Goal: Go to known website: Access a specific website the user already knows

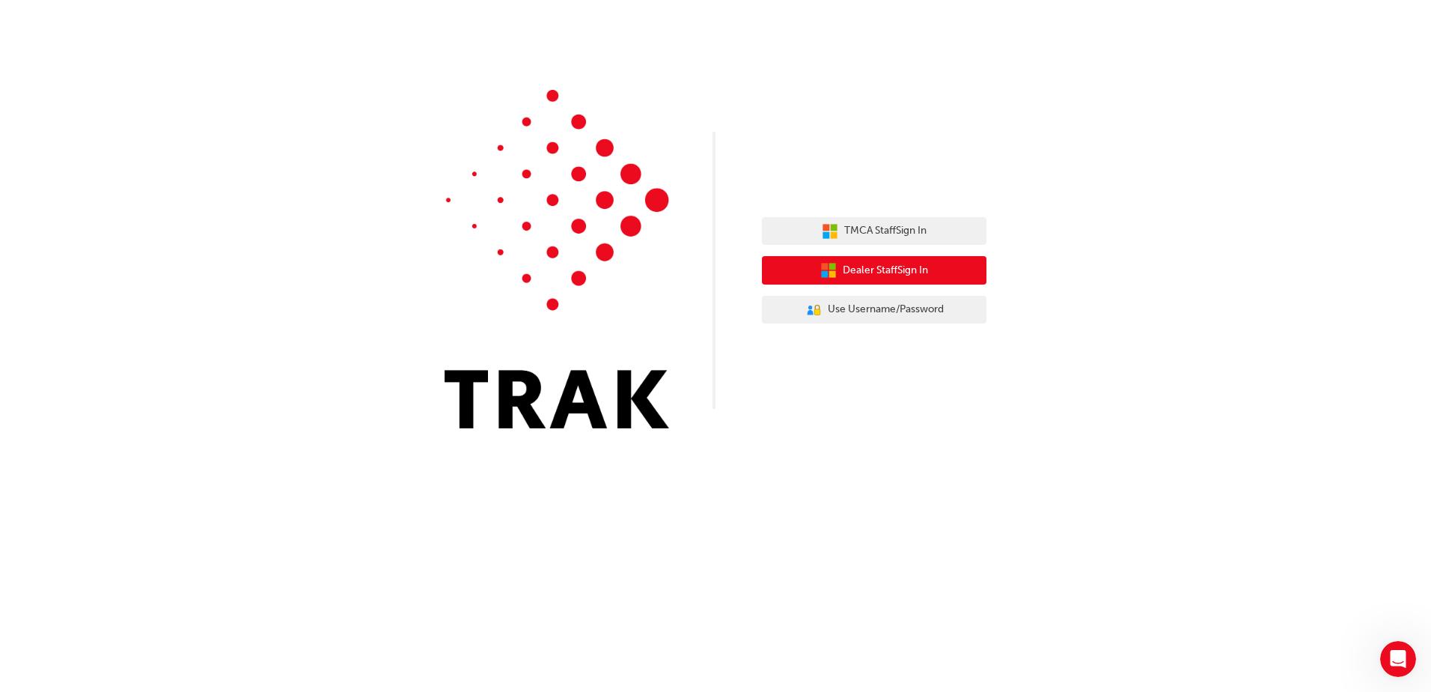
click at [868, 257] on button "Dealer Staff Sign In" at bounding box center [874, 270] width 225 height 28
